Goal: Task Accomplishment & Management: Use online tool/utility

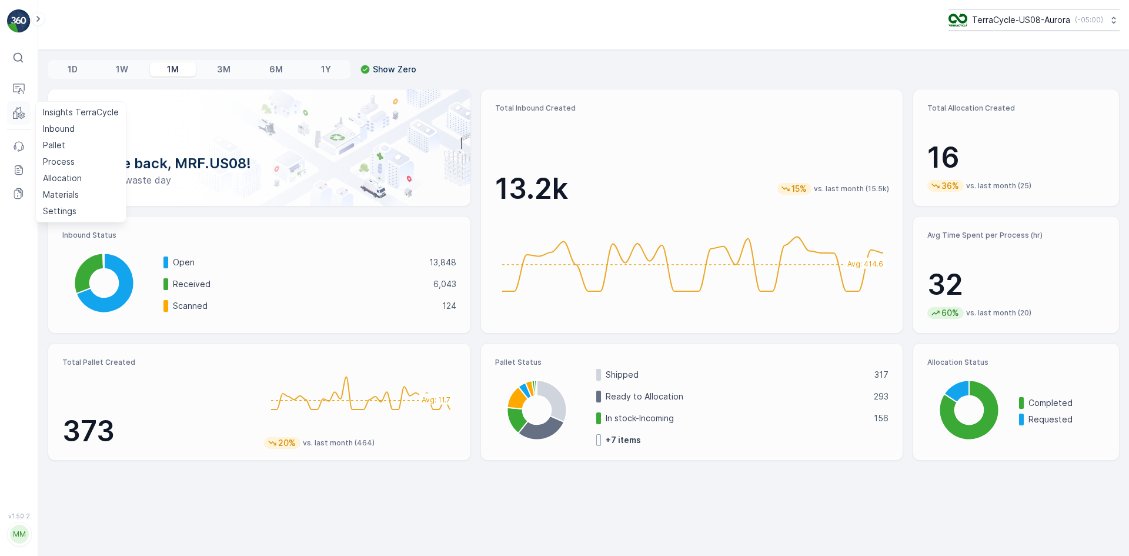
click at [14, 115] on icon at bounding box center [15, 116] width 5 height 8
click at [46, 141] on p "Pallet" at bounding box center [54, 145] width 22 height 12
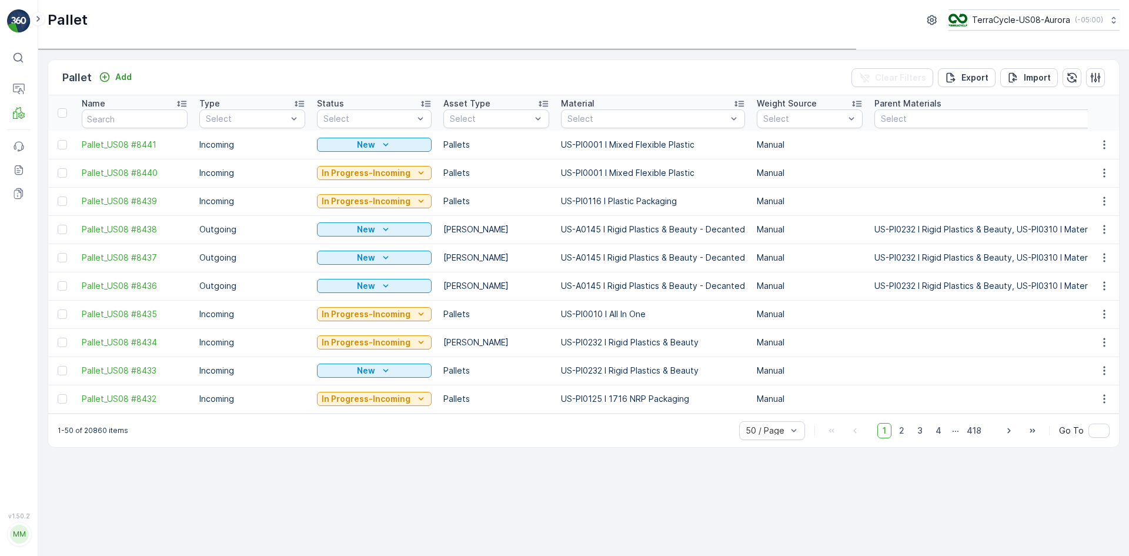
drag, startPoint x: 62, startPoint y: 142, endPoint x: 206, endPoint y: 162, distance: 145.3
click at [62, 142] on div at bounding box center [62, 144] width 9 height 9
click at [58, 140] on input "checkbox" at bounding box center [58, 140] width 0 height 0
click at [1017, 72] on p "Print QR" at bounding box center [1029, 78] width 35 height 12
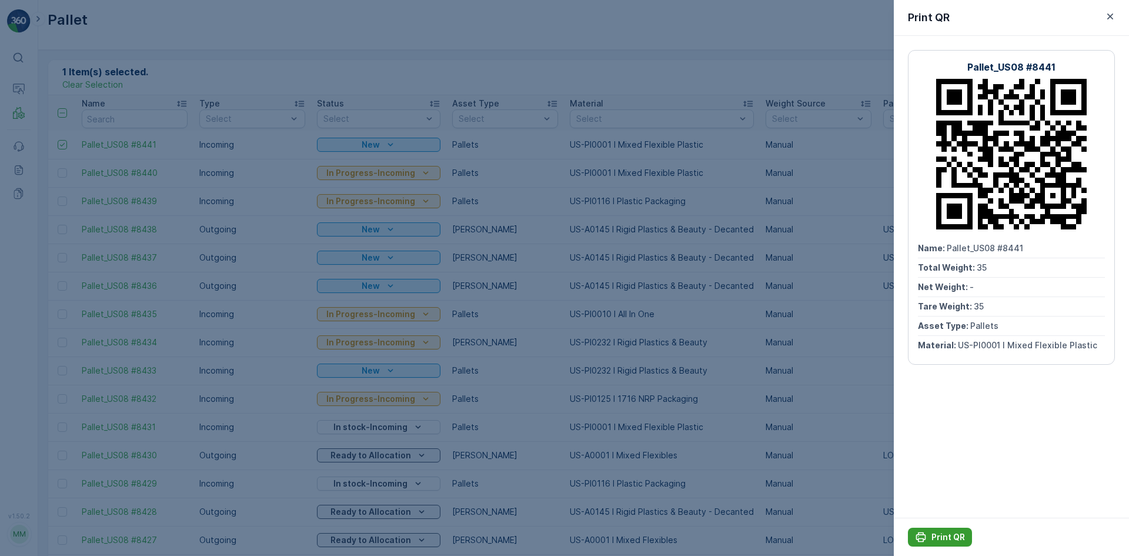
click at [942, 536] on p "Print QR" at bounding box center [948, 537] width 34 height 12
click at [731, 466] on div at bounding box center [564, 278] width 1129 height 556
